Goal: Communication & Community: Ask a question

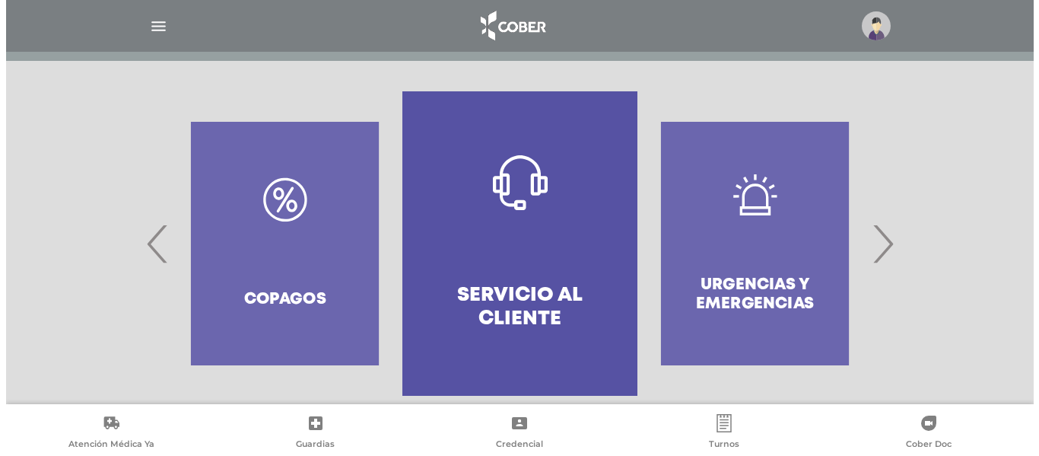
scroll to position [326, 0]
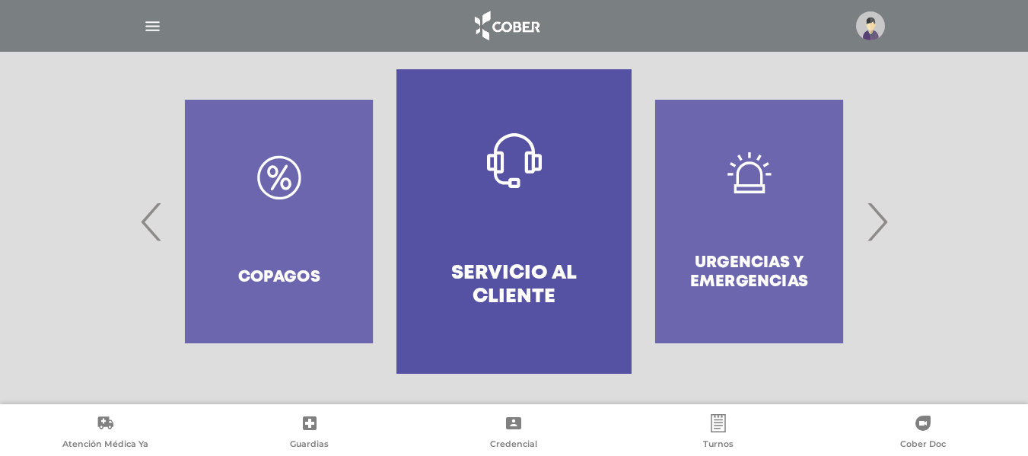
click at [883, 224] on span "›" at bounding box center [877, 221] width 30 height 82
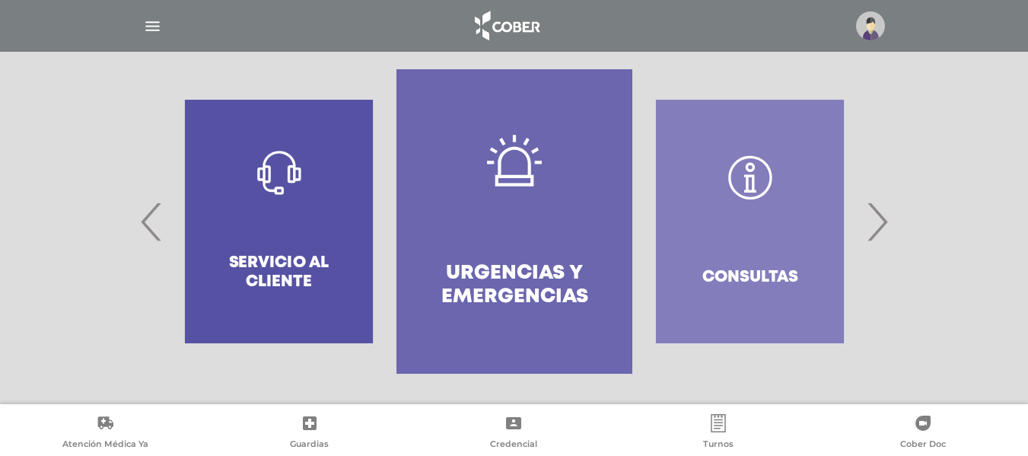
click at [883, 224] on span "›" at bounding box center [877, 221] width 30 height 82
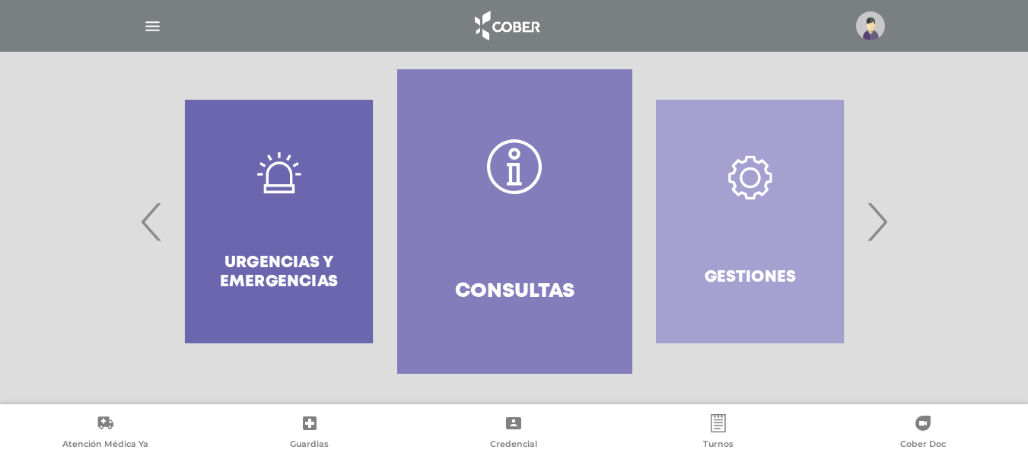
click at [883, 224] on span "›" at bounding box center [877, 221] width 30 height 82
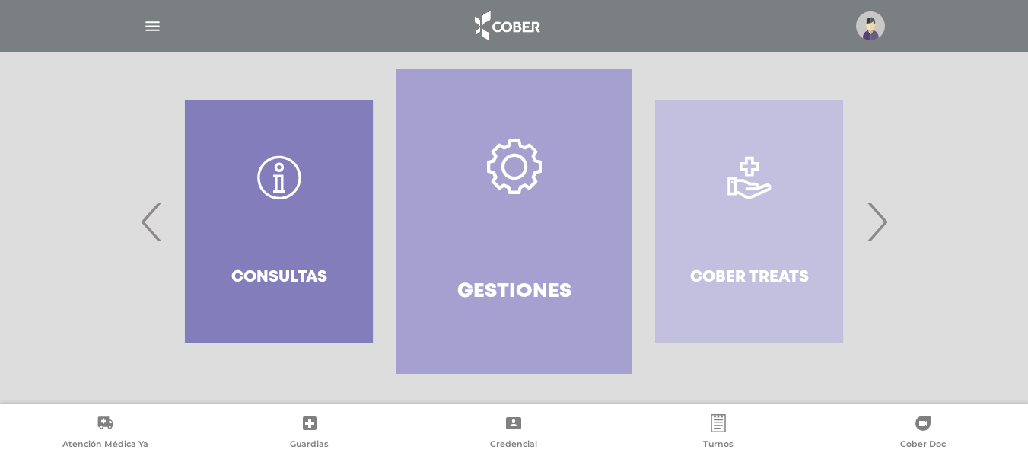
click at [883, 224] on span "›" at bounding box center [877, 221] width 30 height 82
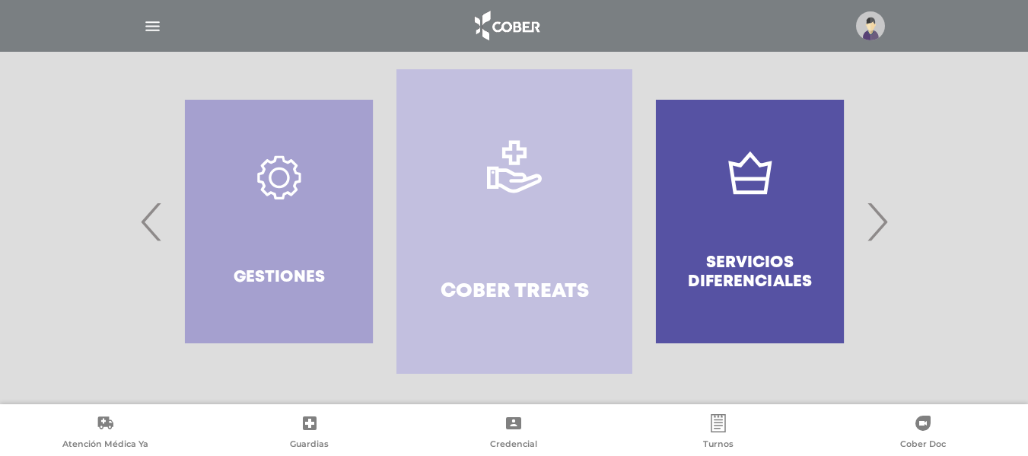
click at [883, 224] on span "›" at bounding box center [877, 221] width 30 height 82
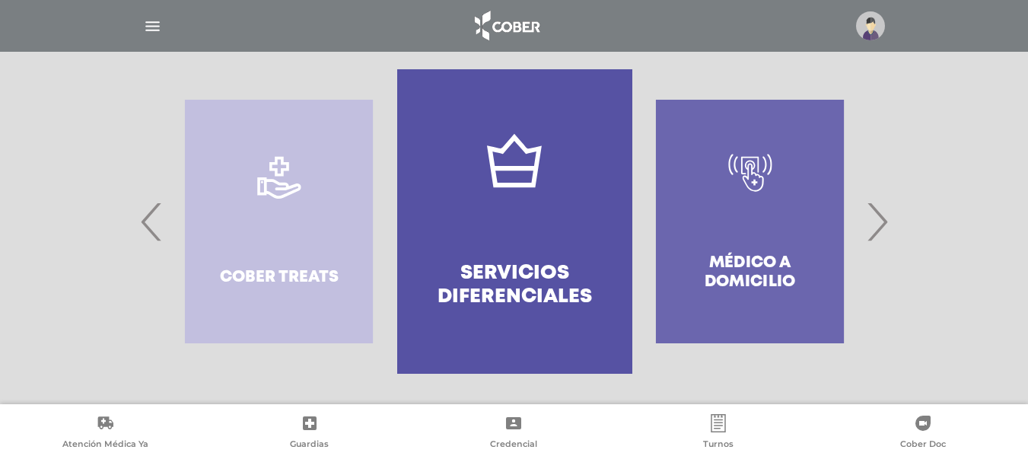
click at [883, 224] on span "›" at bounding box center [877, 221] width 30 height 82
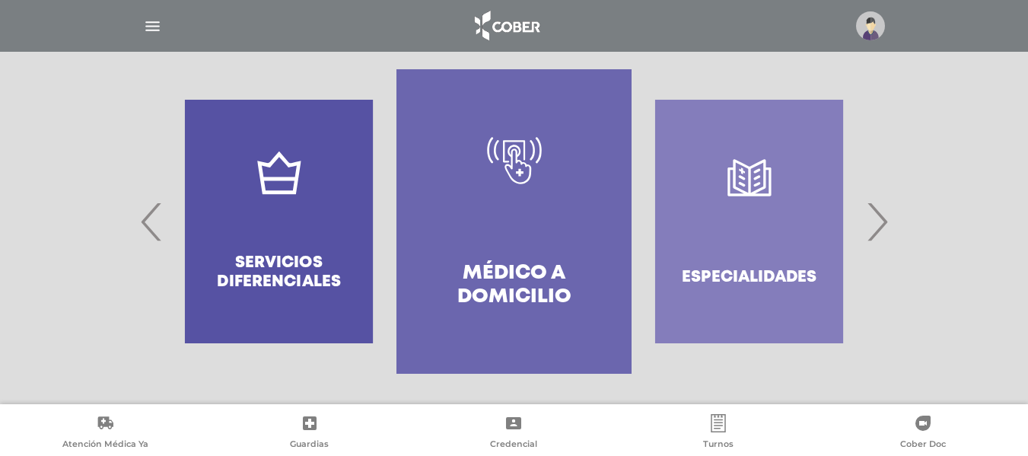
click at [883, 224] on span "›" at bounding box center [877, 221] width 30 height 82
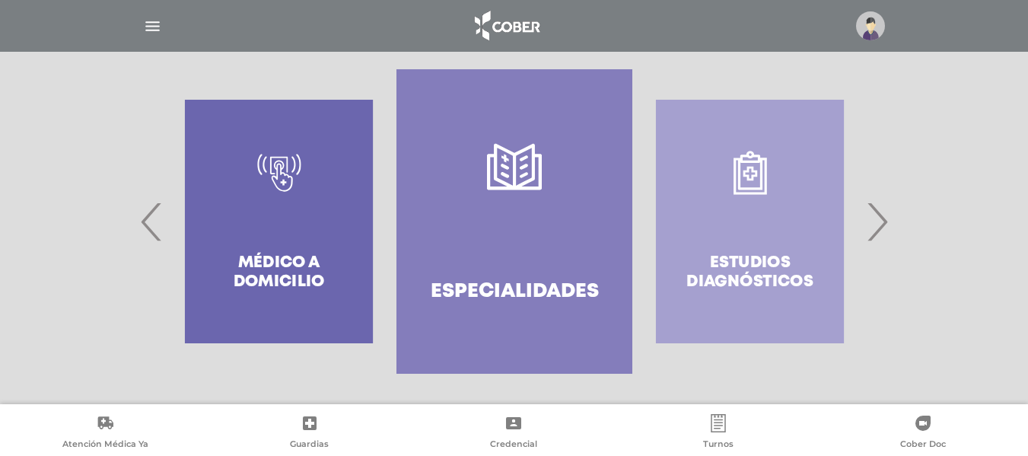
click at [883, 224] on span "›" at bounding box center [877, 221] width 30 height 82
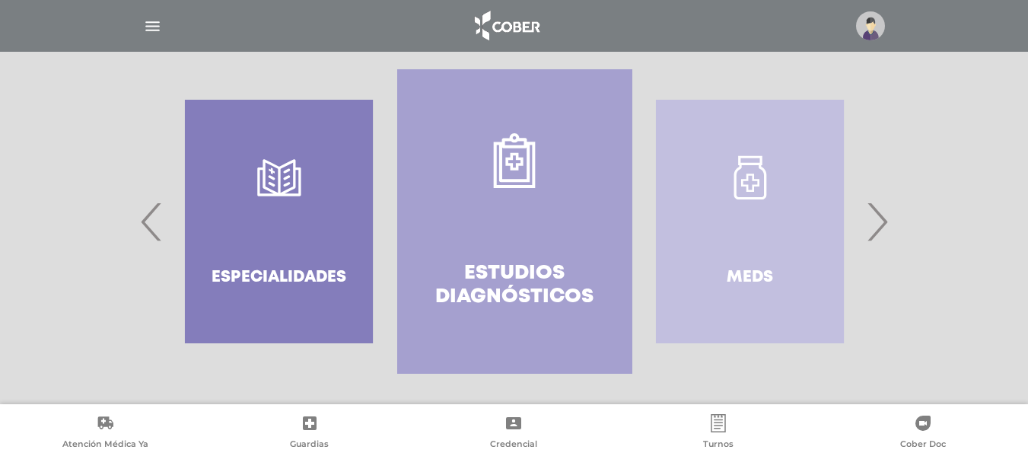
click at [883, 224] on span "›" at bounding box center [877, 221] width 30 height 82
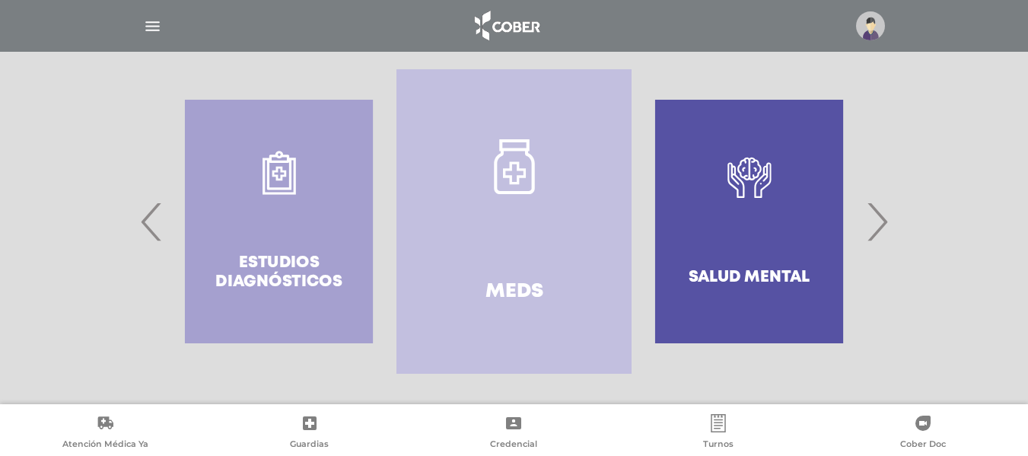
click at [883, 224] on span "›" at bounding box center [877, 221] width 30 height 82
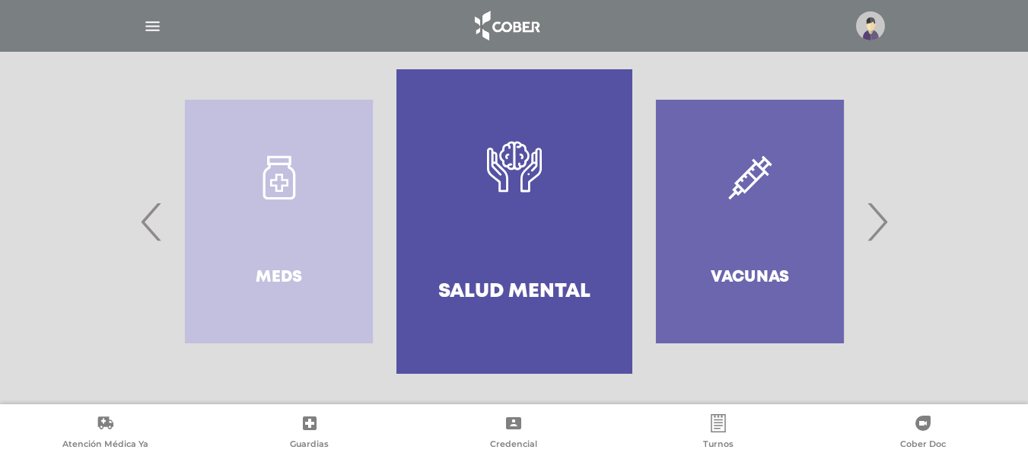
click at [883, 224] on span "›" at bounding box center [877, 221] width 30 height 82
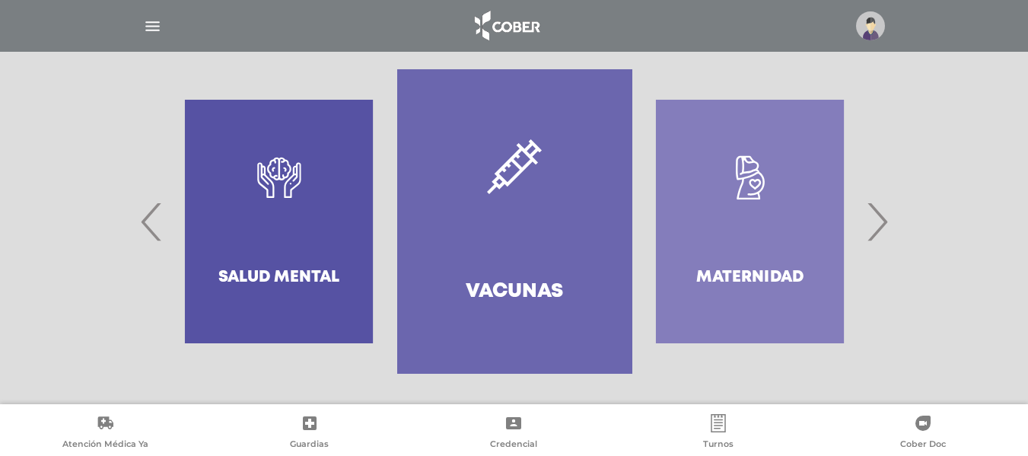
click at [883, 224] on span "›" at bounding box center [877, 221] width 30 height 82
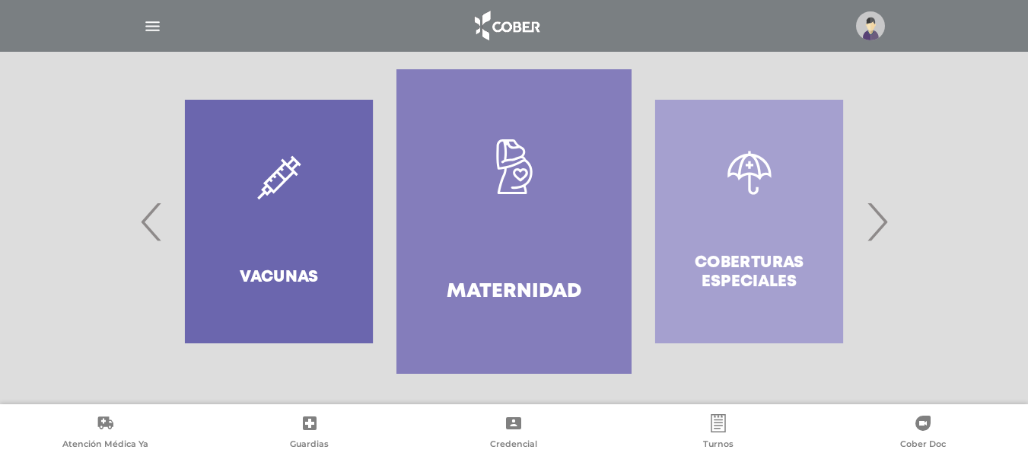
click at [883, 224] on span "›" at bounding box center [877, 221] width 30 height 82
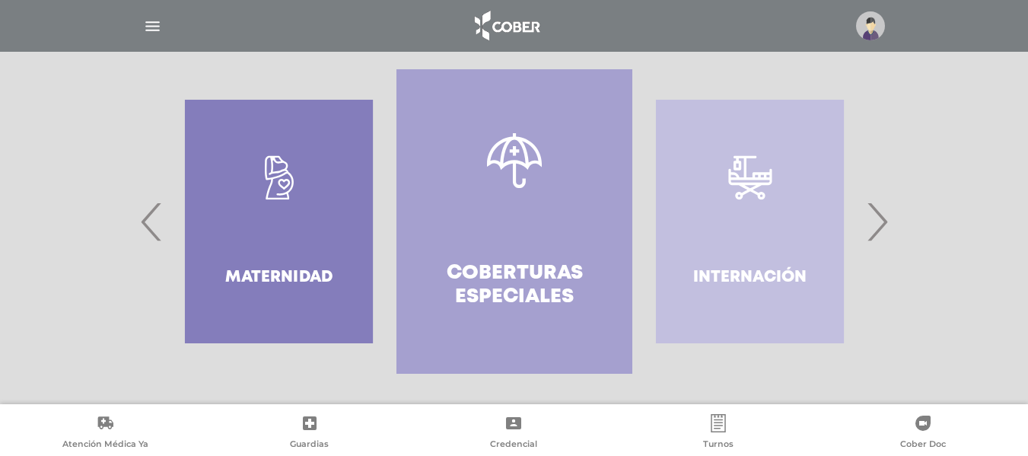
click at [883, 224] on span "›" at bounding box center [877, 221] width 30 height 82
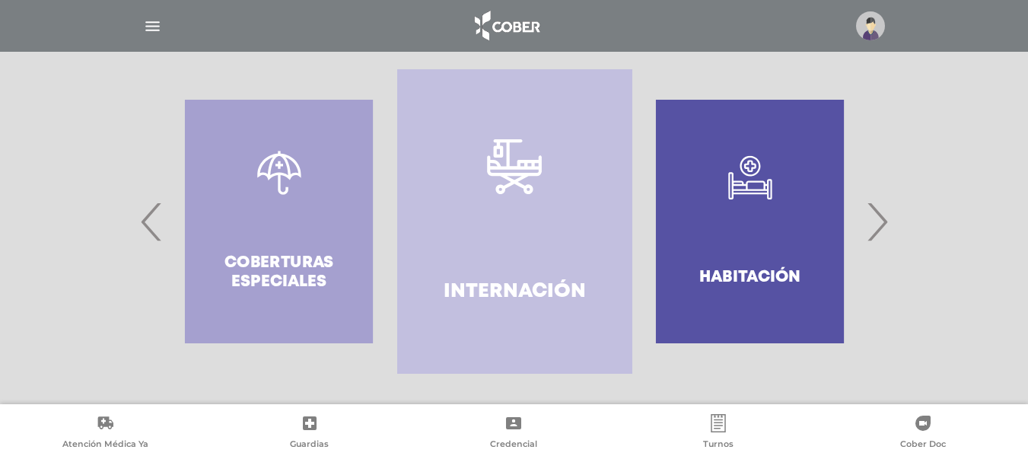
click at [883, 224] on span "›" at bounding box center [877, 221] width 30 height 82
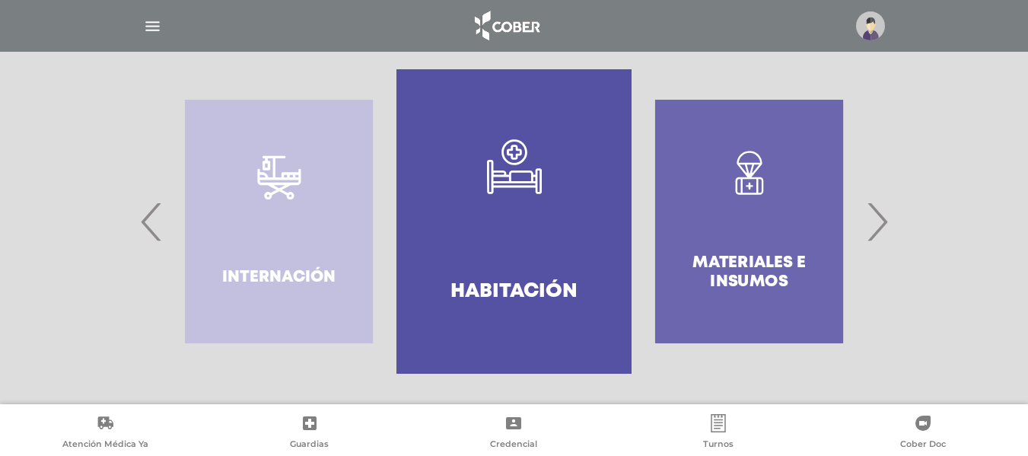
click at [883, 224] on span "›" at bounding box center [877, 221] width 30 height 82
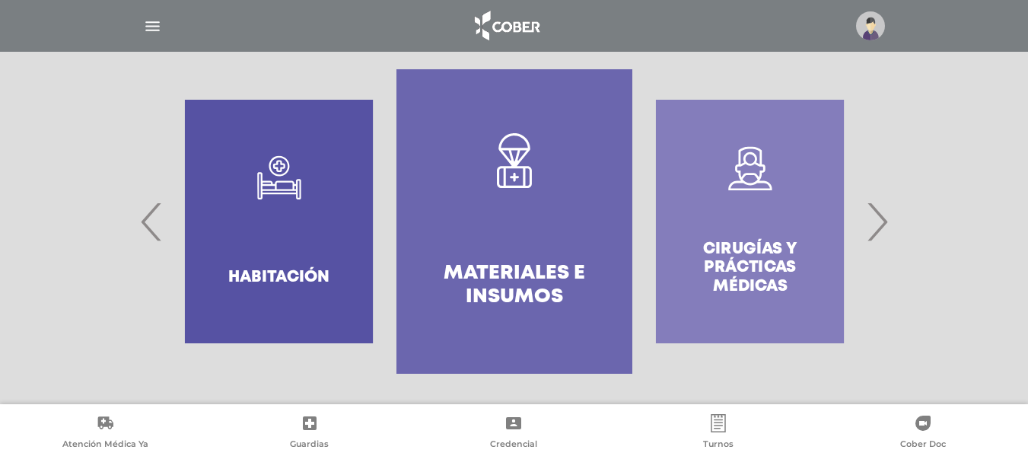
click at [147, 21] on img "button" at bounding box center [152, 26] width 19 height 19
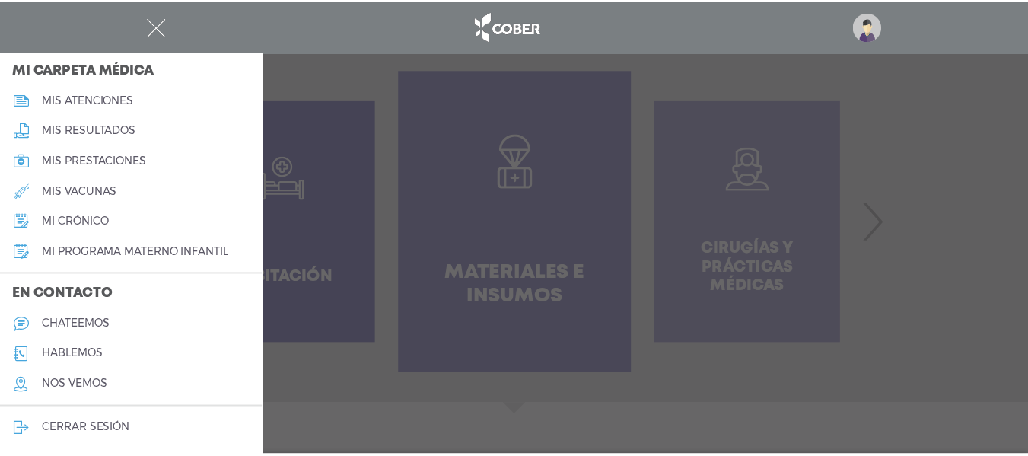
scroll to position [718, 0]
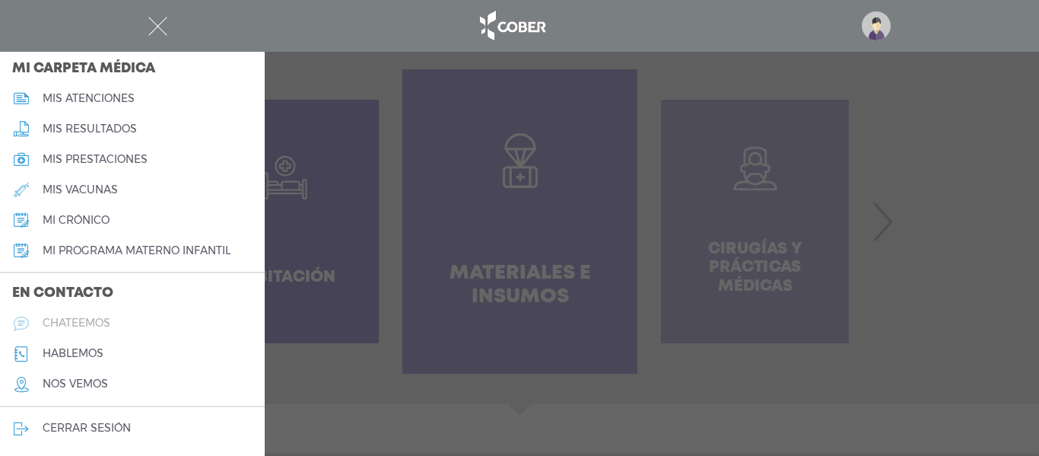
click at [67, 320] on h5 "chateemos" at bounding box center [77, 323] width 68 height 13
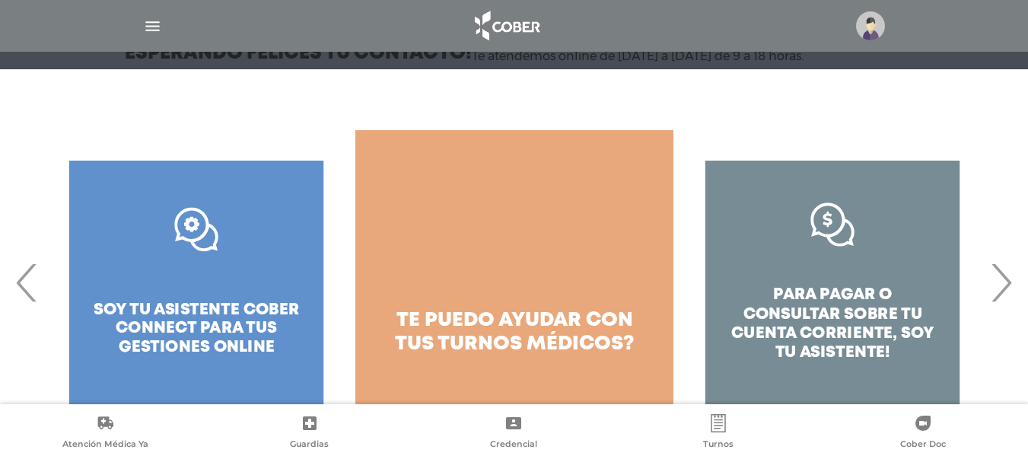
scroll to position [227, 0]
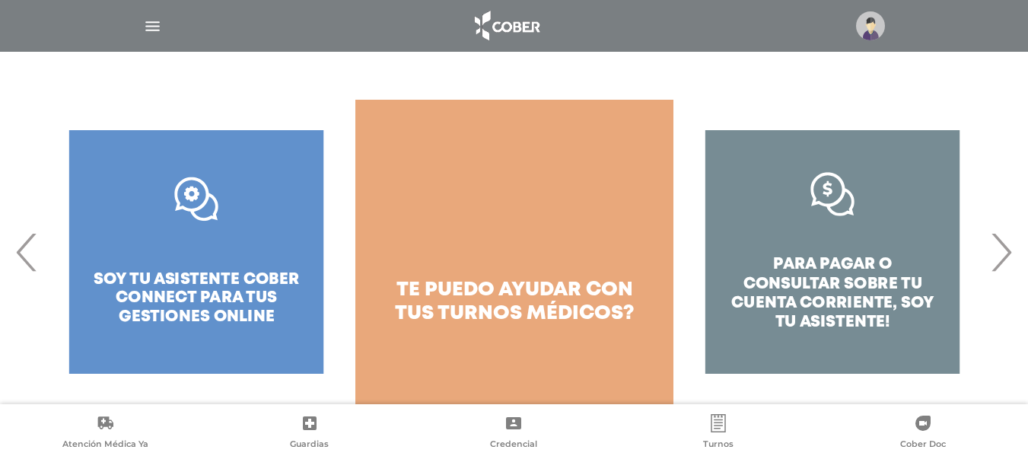
click at [19, 251] on span "‹" at bounding box center [27, 252] width 30 height 82
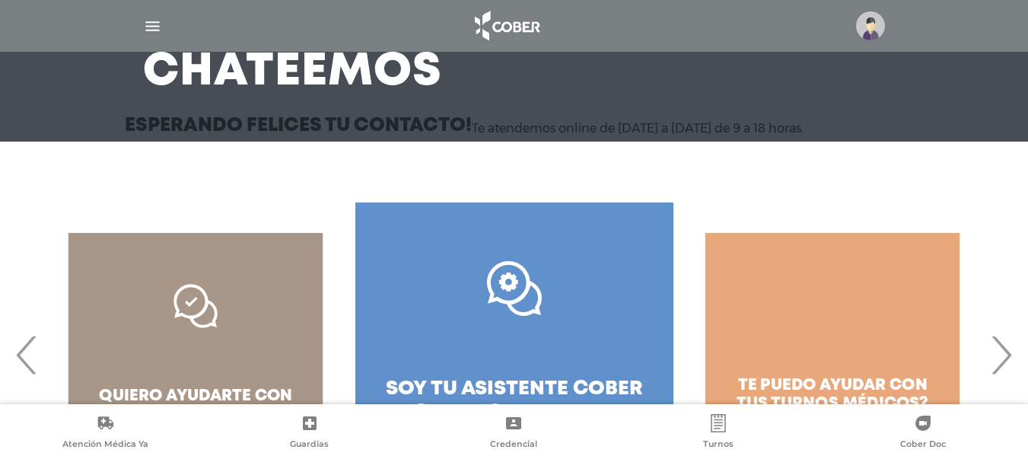
scroll to position [0, 0]
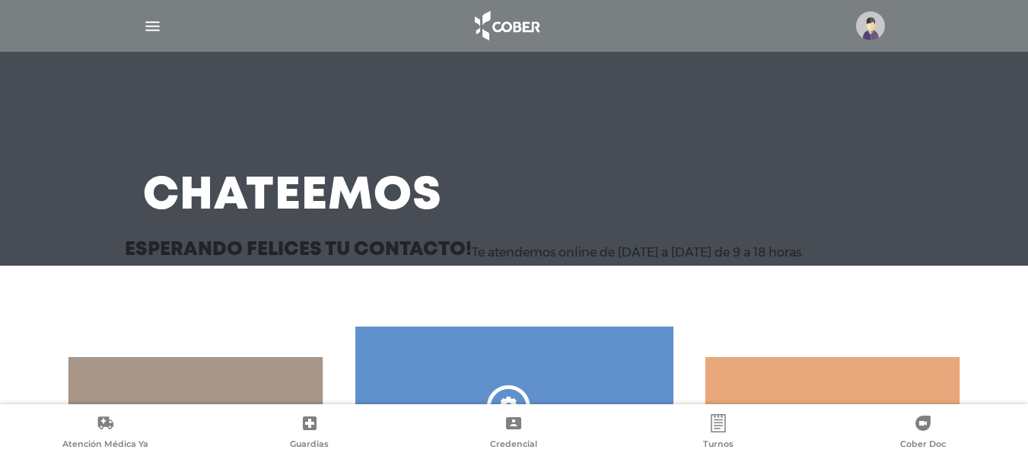
click at [870, 30] on img at bounding box center [870, 25] width 29 height 29
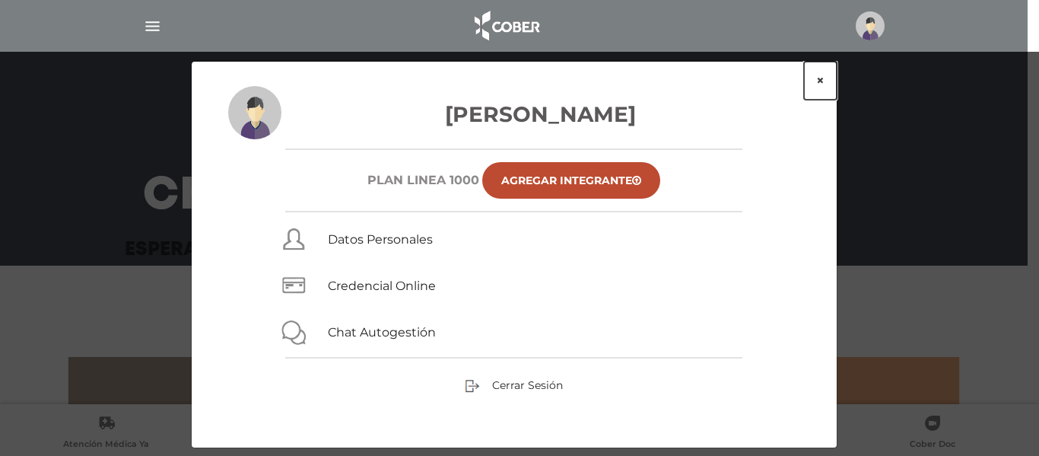
click at [820, 79] on button "×" at bounding box center [820, 81] width 33 height 38
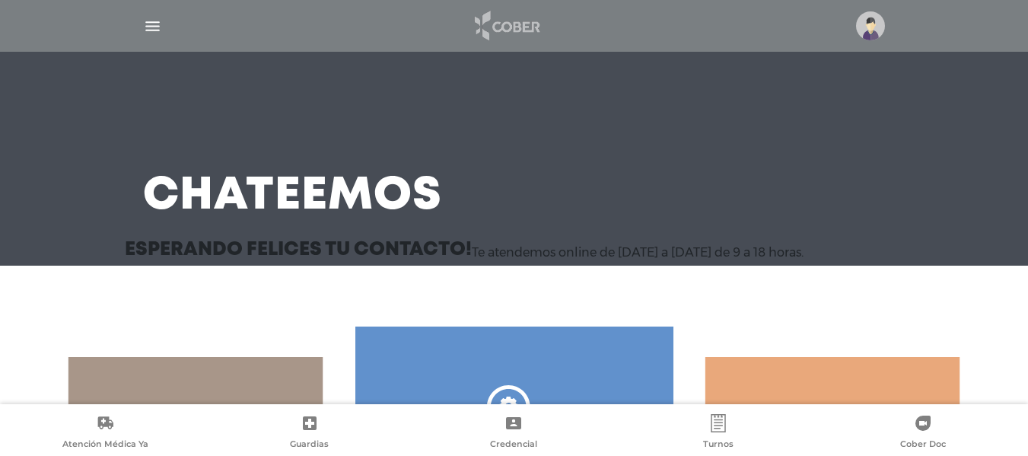
click at [508, 21] on img at bounding box center [506, 26] width 80 height 37
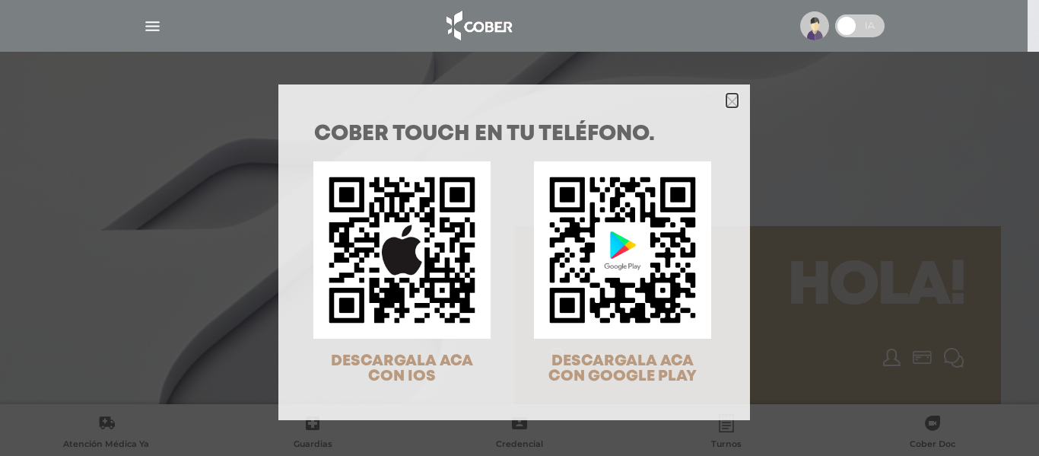
click at [727, 98] on icon "Close" at bounding box center [732, 101] width 11 height 11
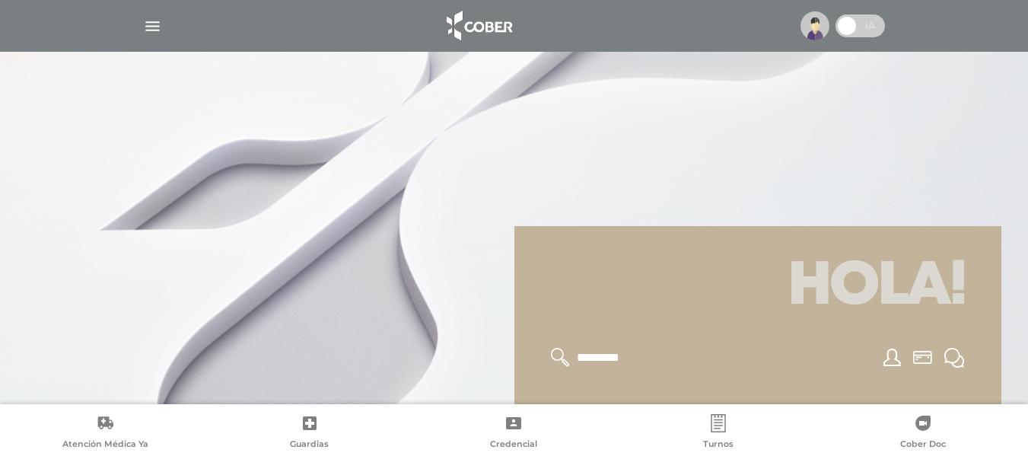
scroll to position [127, 0]
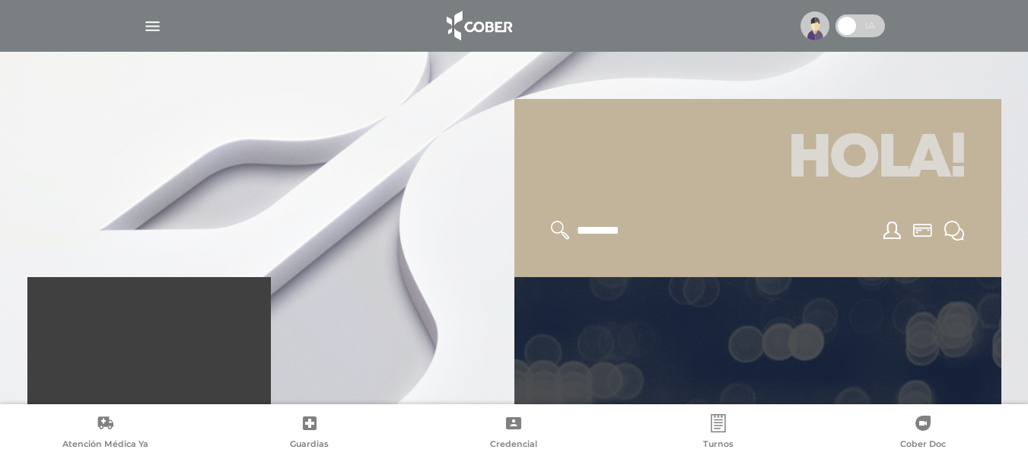
click at [861, 27] on span at bounding box center [860, 25] width 49 height 23
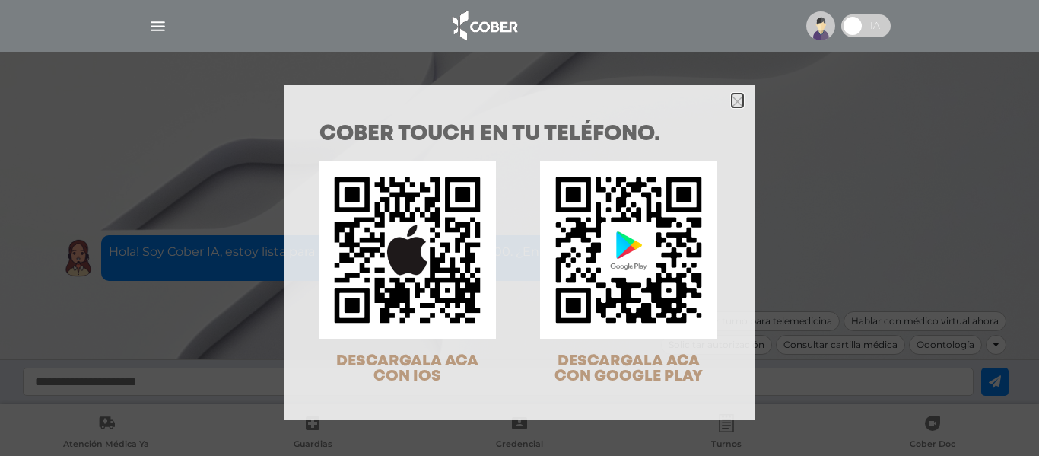
click at [735, 100] on icon "Close" at bounding box center [737, 101] width 11 height 11
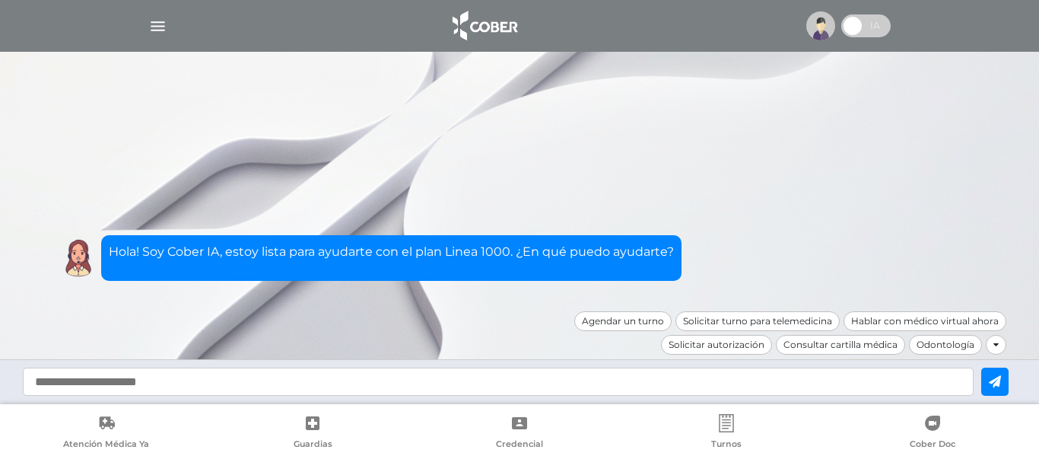
click at [94, 384] on input "text" at bounding box center [498, 382] width 951 height 28
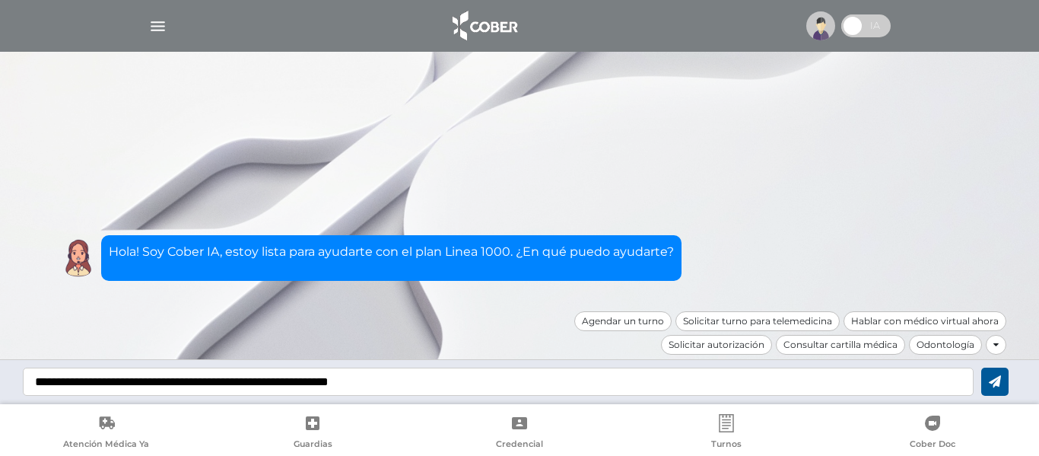
type input "**********"
click at [996, 378] on icon at bounding box center [995, 381] width 12 height 12
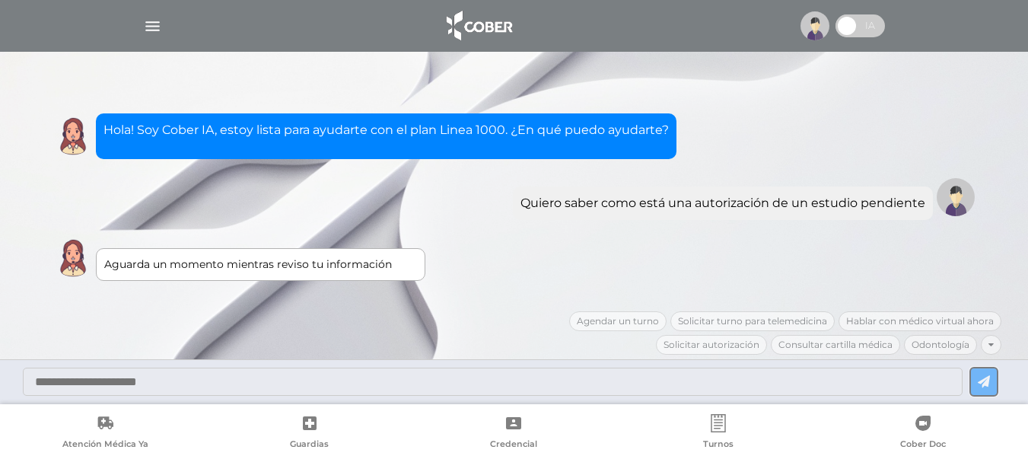
scroll to position [101, 0]
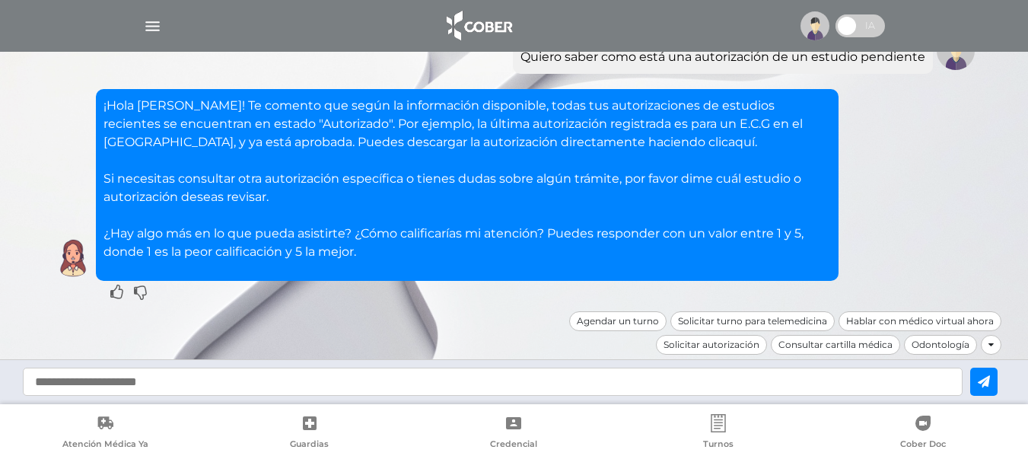
click at [728, 141] on link "aquí" at bounding box center [741, 142] width 27 height 14
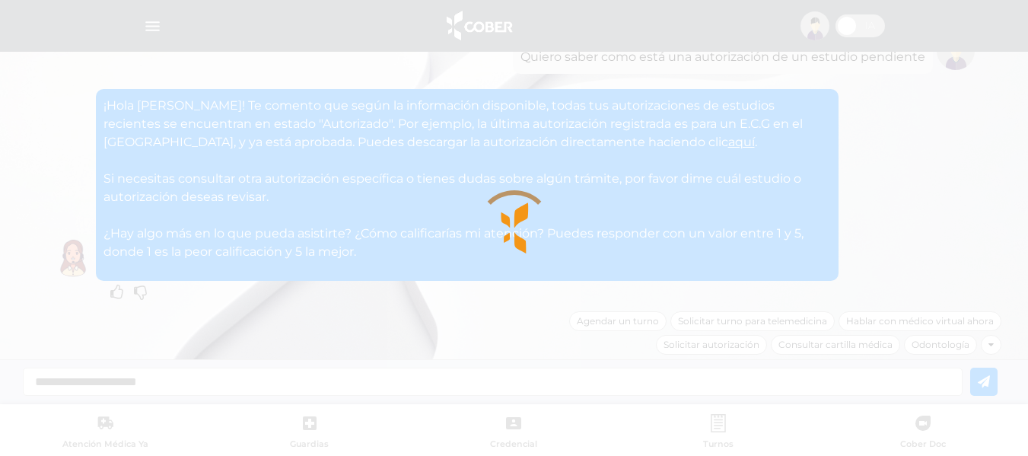
click at [55, 172] on div at bounding box center [514, 228] width 1028 height 456
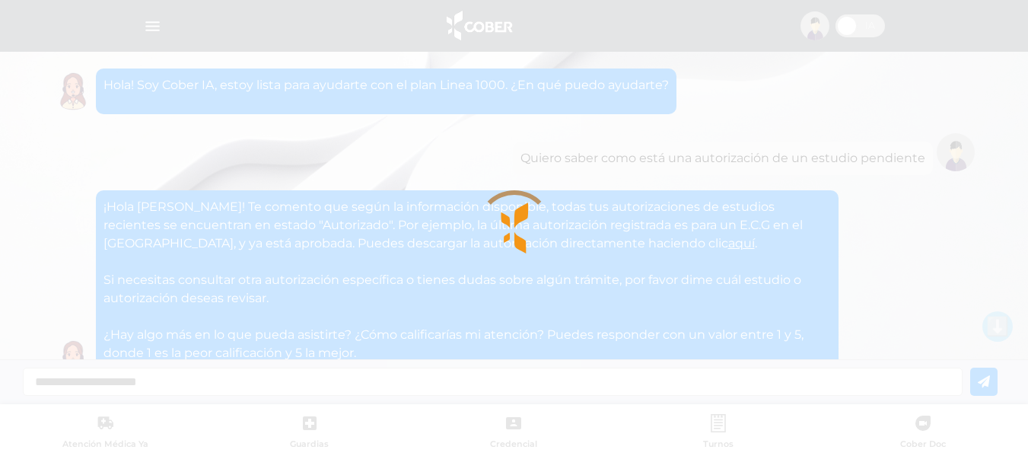
click at [673, 186] on div at bounding box center [514, 228] width 1028 height 456
click at [954, 156] on div at bounding box center [514, 228] width 1028 height 456
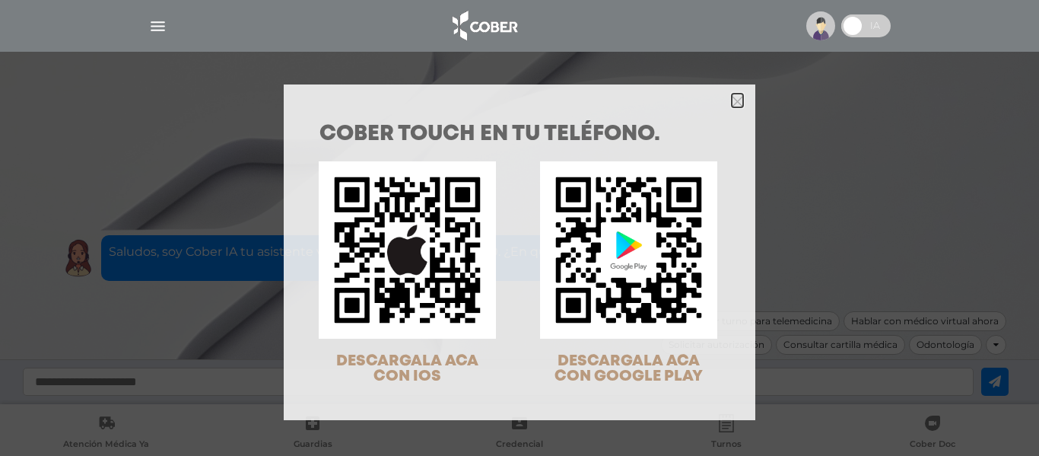
click at [732, 94] on icon "Close" at bounding box center [737, 100] width 11 height 17
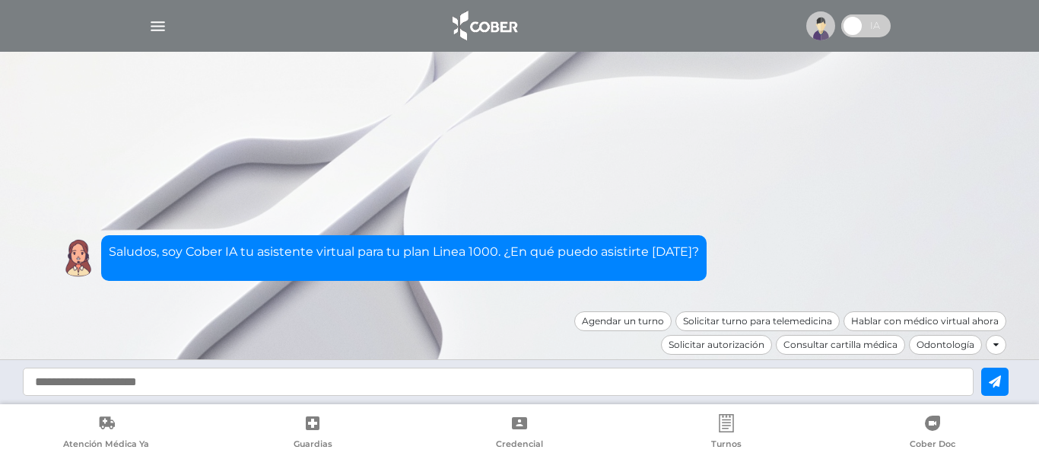
click at [158, 24] on img "button" at bounding box center [157, 26] width 19 height 19
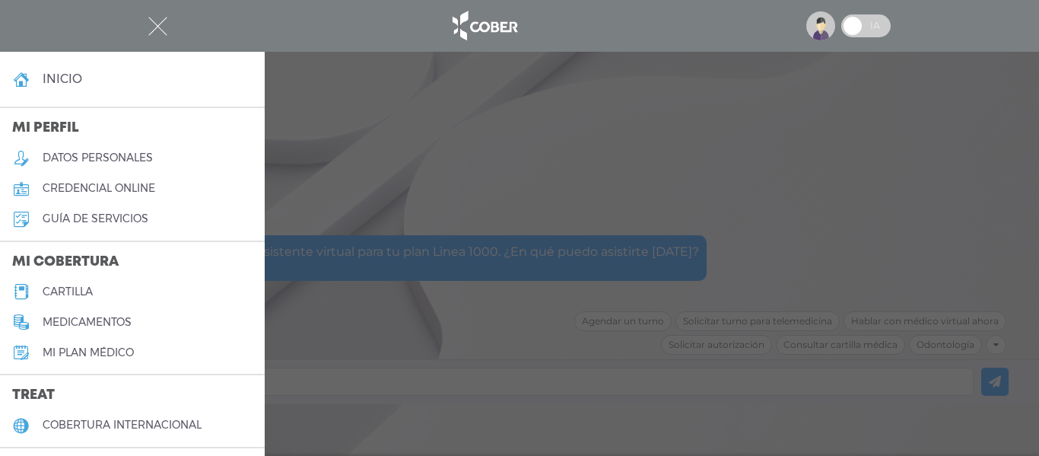
click at [398, 96] on div at bounding box center [519, 228] width 1039 height 456
